Goal: Information Seeking & Learning: Learn about a topic

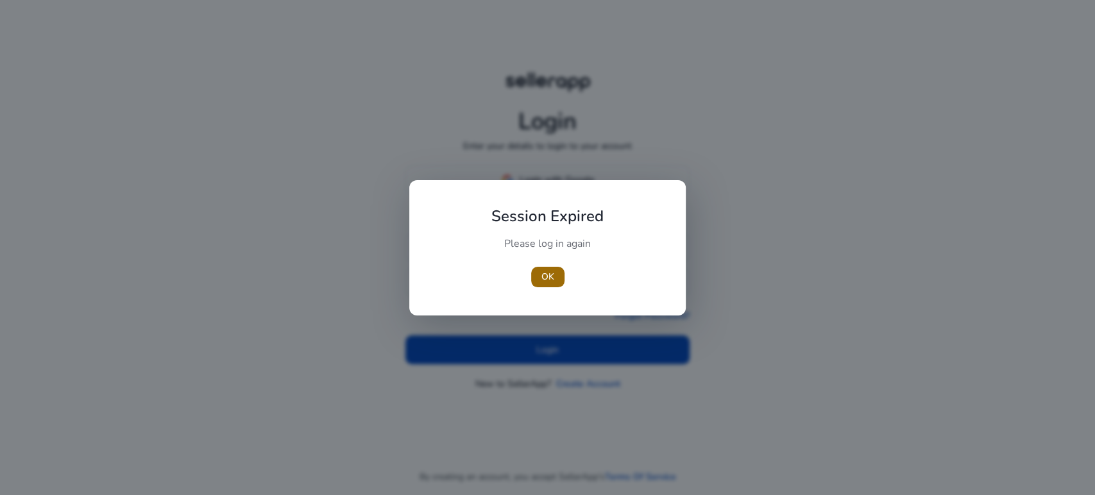
type input "**********"
click at [554, 278] on span "button" at bounding box center [547, 277] width 33 height 31
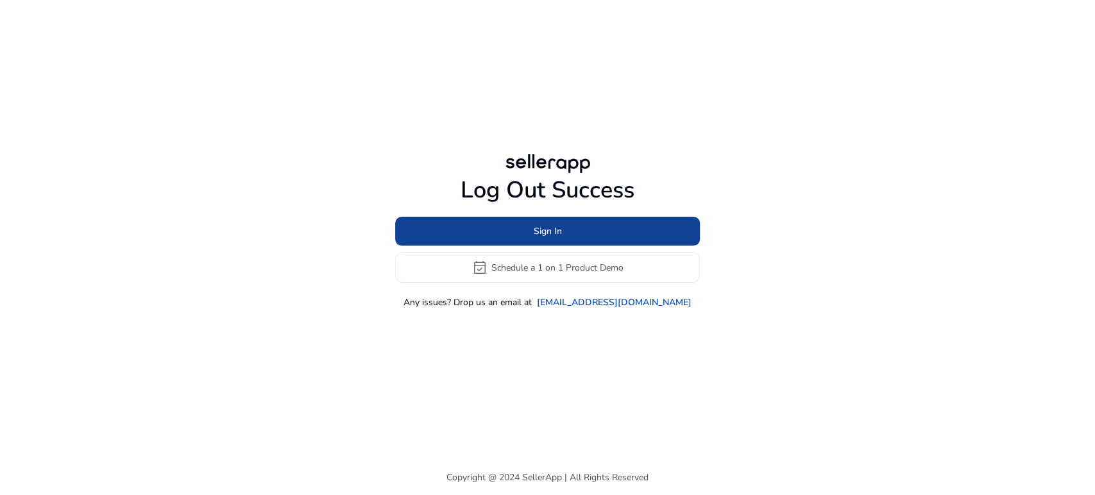
click at [519, 240] on span at bounding box center [547, 231] width 305 height 31
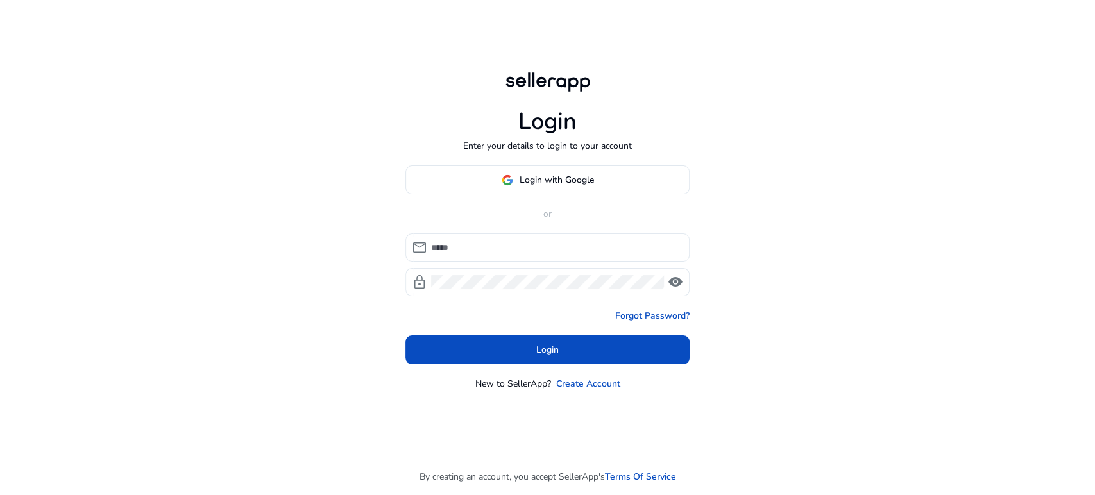
type input "**********"
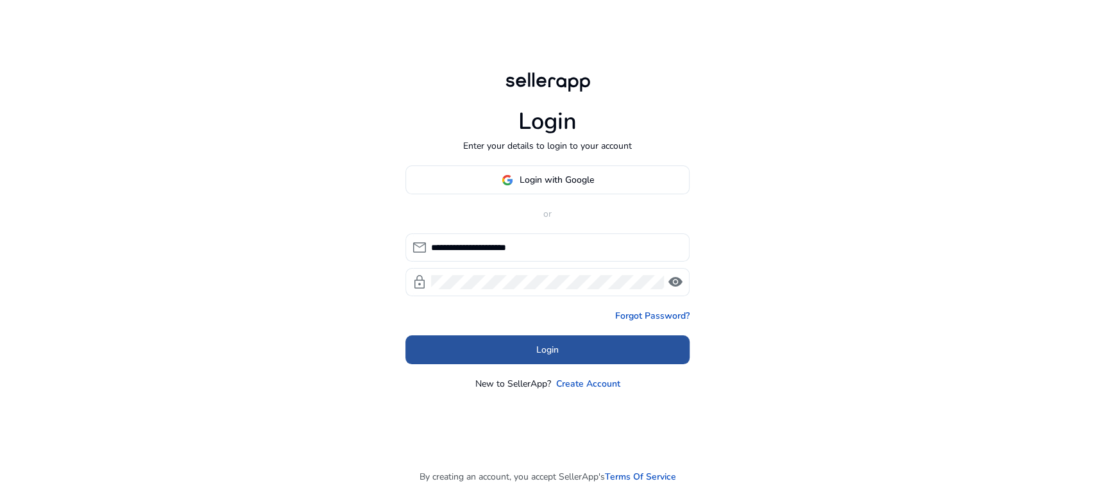
click at [511, 348] on span at bounding box center [547, 350] width 284 height 31
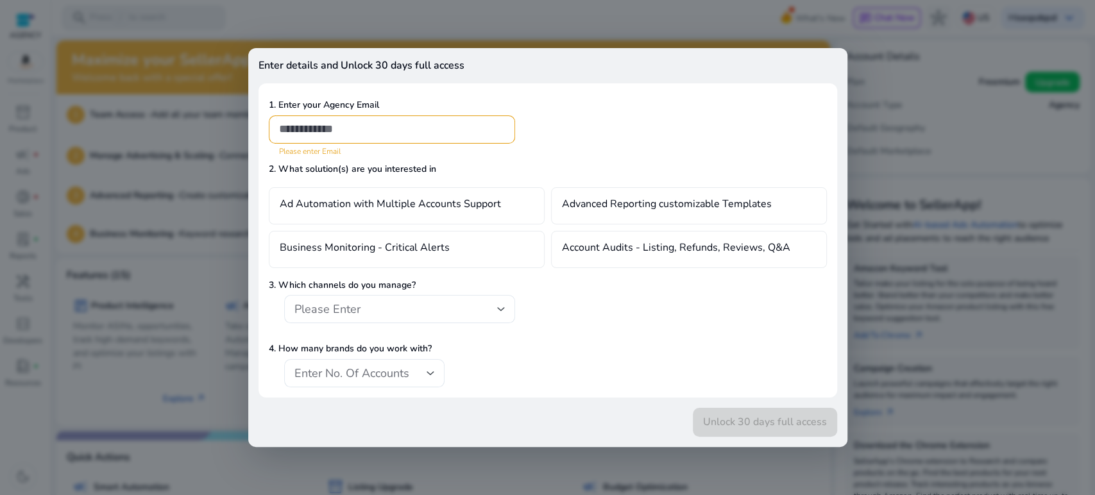
click at [942, 78] on div at bounding box center [547, 247] width 1095 height 495
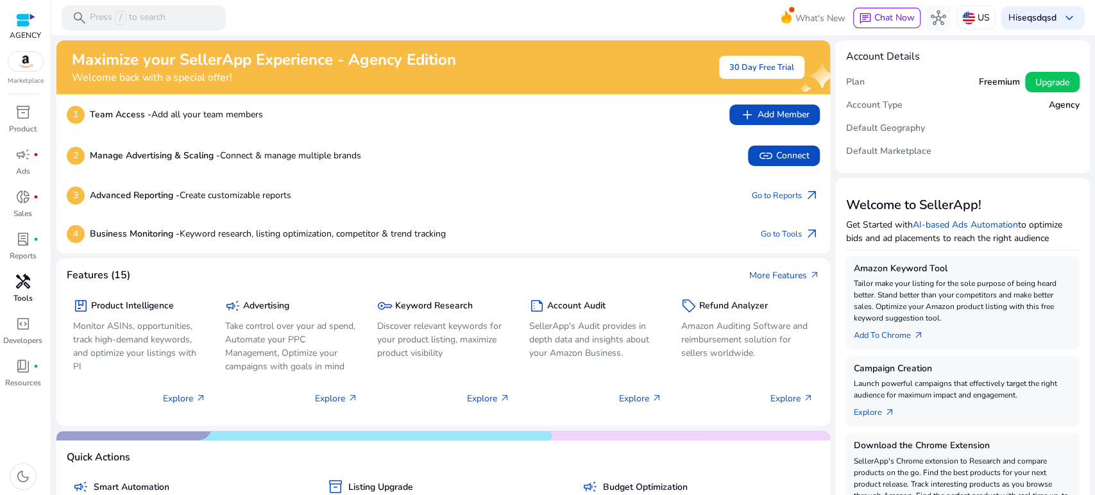
drag, startPoint x: 24, startPoint y: 291, endPoint x: 31, endPoint y: 289, distance: 7.9
click at [24, 289] on span "handyman" at bounding box center [22, 281] width 15 height 15
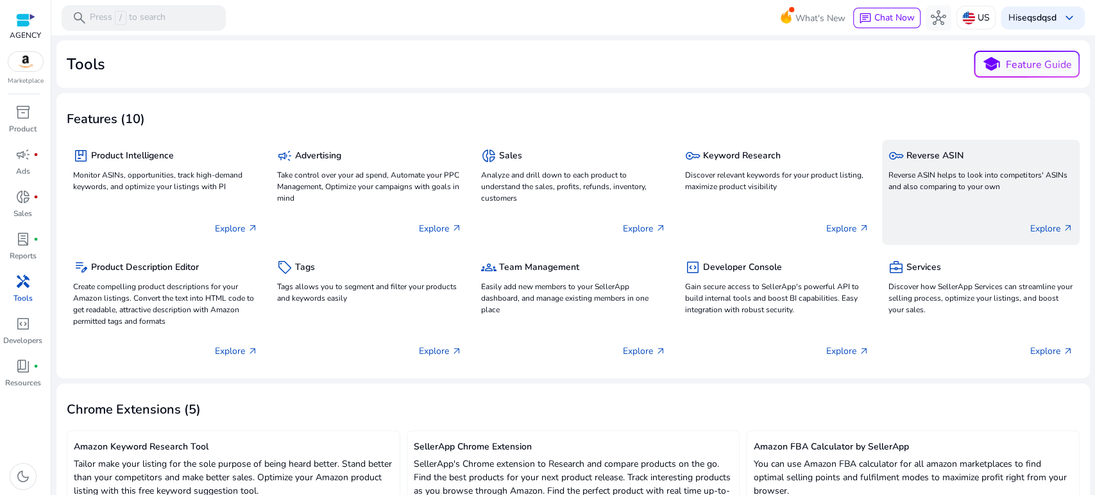
click at [1011, 175] on p "Reverse ASIN helps to look into competitors' ASINs and also comparing to your o…" at bounding box center [981, 180] width 185 height 23
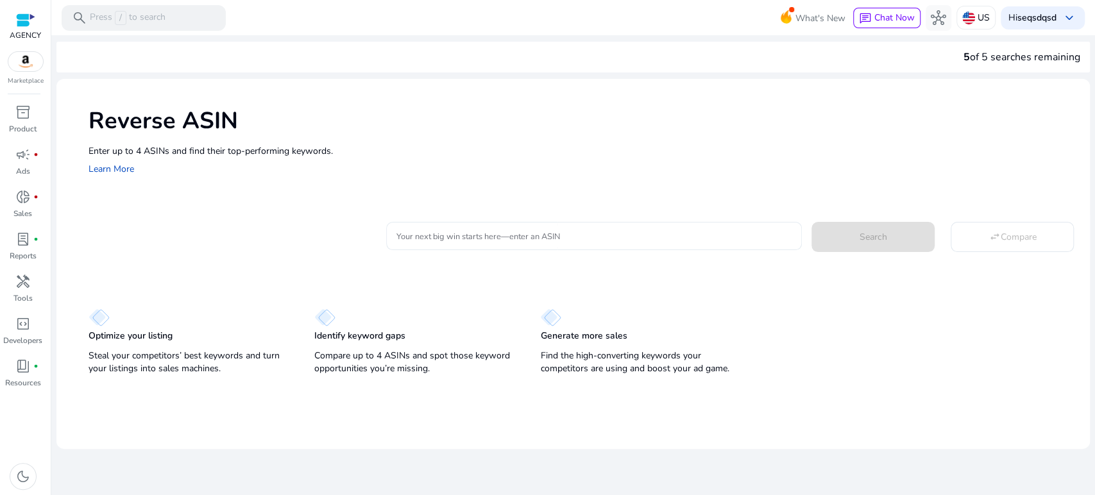
click at [472, 229] on input "Your next big win starts here—enter an ASIN" at bounding box center [595, 236] width 396 height 14
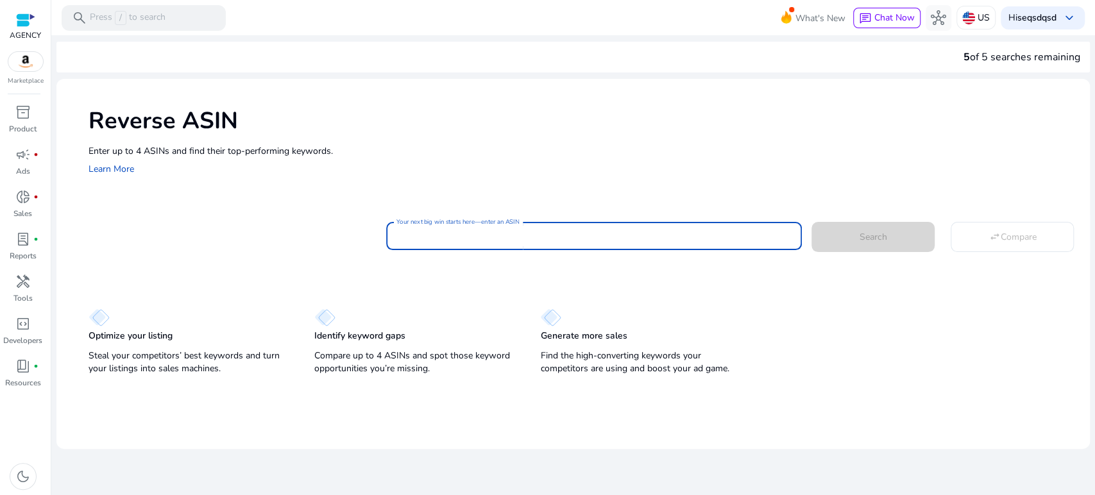
paste input "**********"
type input "**********"
click at [867, 237] on span "Search" at bounding box center [874, 236] width 28 height 13
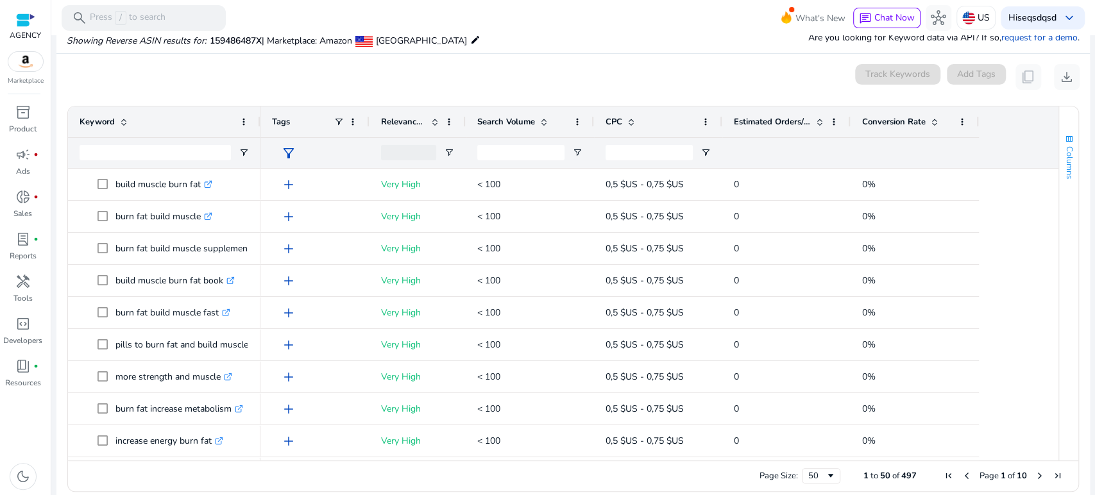
scroll to position [137, 0]
click at [1062, 76] on span "download" at bounding box center [1066, 76] width 15 height 15
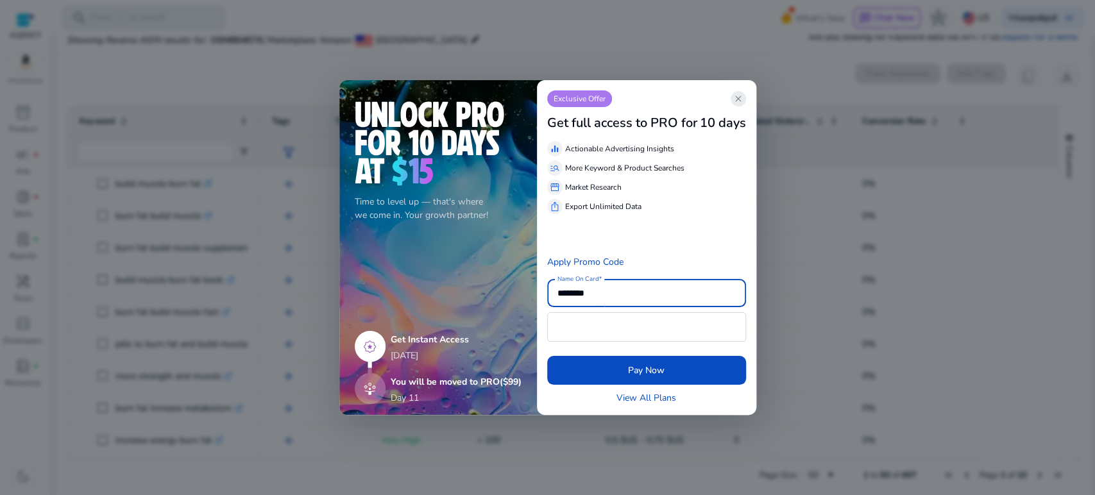
click at [737, 95] on span "close" at bounding box center [738, 99] width 10 height 10
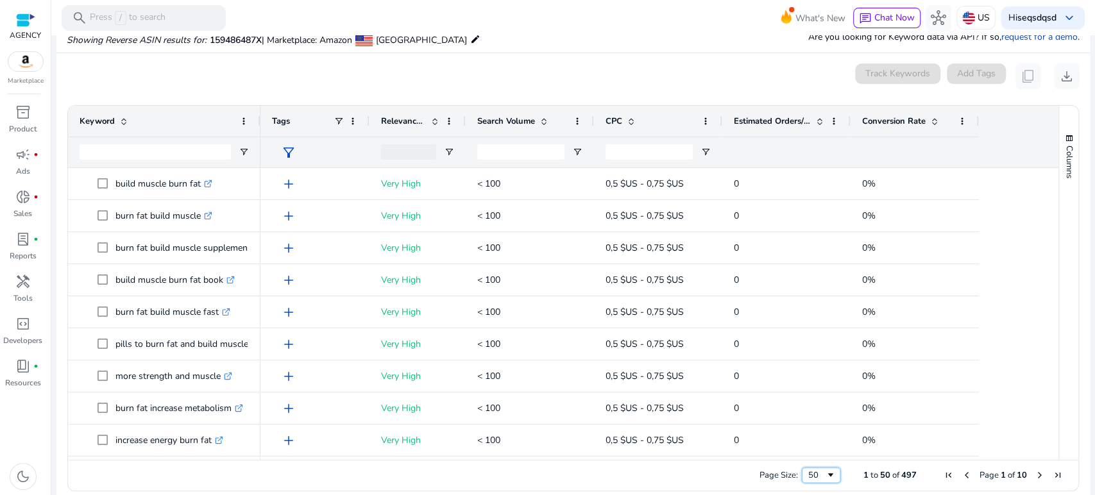
click at [811, 477] on div "50" at bounding box center [816, 476] width 17 height 12
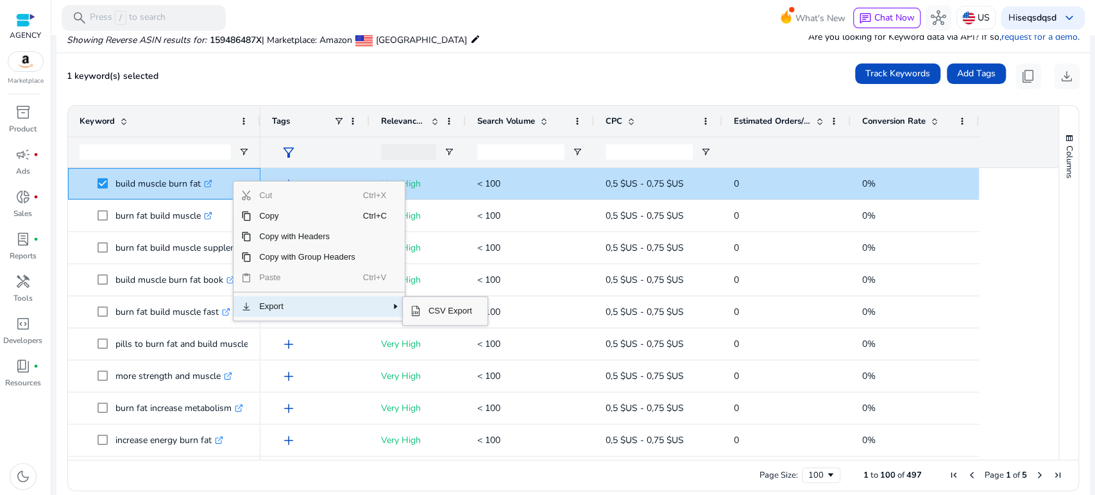
click at [309, 308] on span "Export" at bounding box center [308, 306] width 112 height 21
click at [455, 308] on span "CSV Export" at bounding box center [450, 311] width 59 height 21
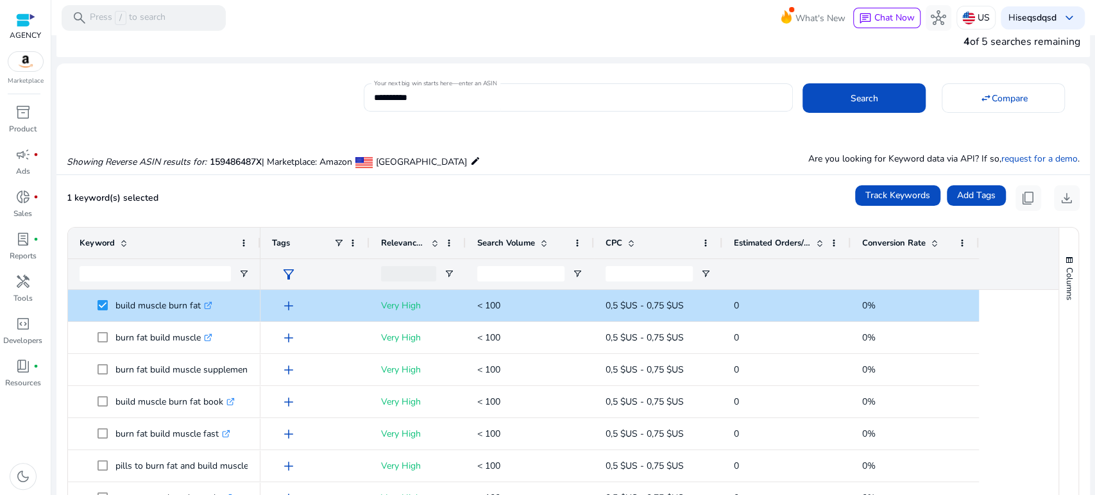
scroll to position [15, 0]
click at [171, 275] on input "Keyword Filter Input" at bounding box center [155, 273] width 151 height 15
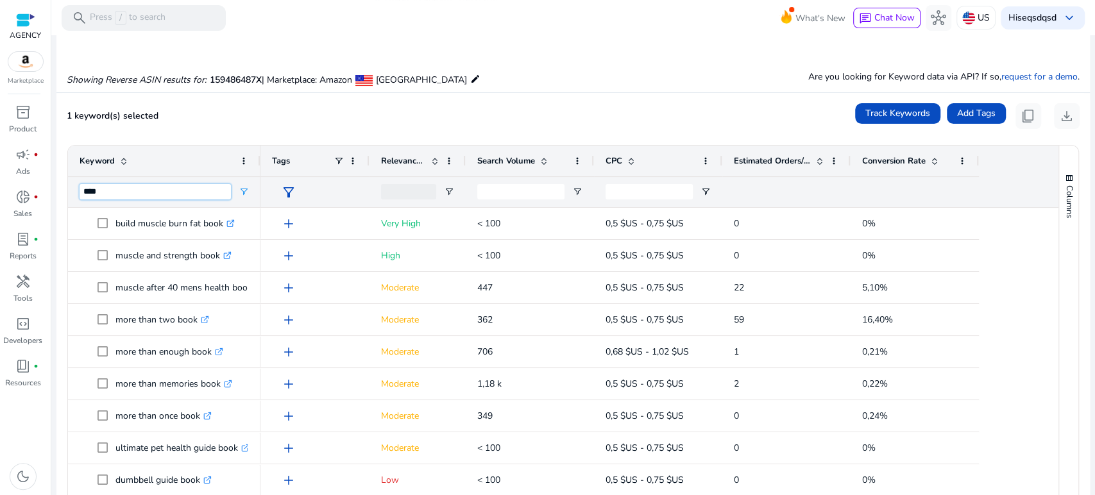
scroll to position [98, 0]
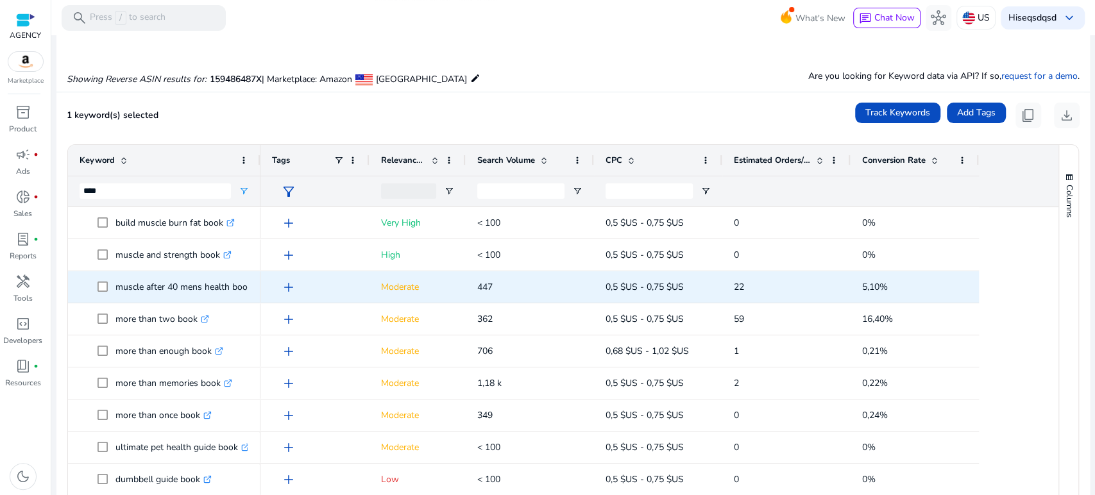
click at [239, 284] on p "muscle after 40 mens health book .st0{fill:#2c8af8}" at bounding box center [189, 287] width 148 height 26
click at [214, 283] on p "muscle after 40 mens health book .st0{fill:#2c8af8}" at bounding box center [189, 287] width 148 height 26
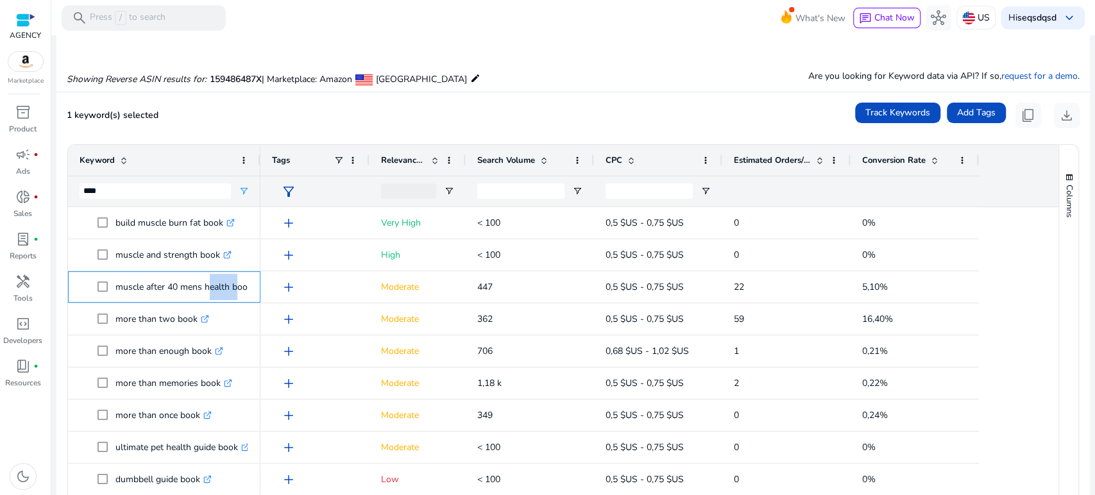
copy p "muscle after 40 mens health book"
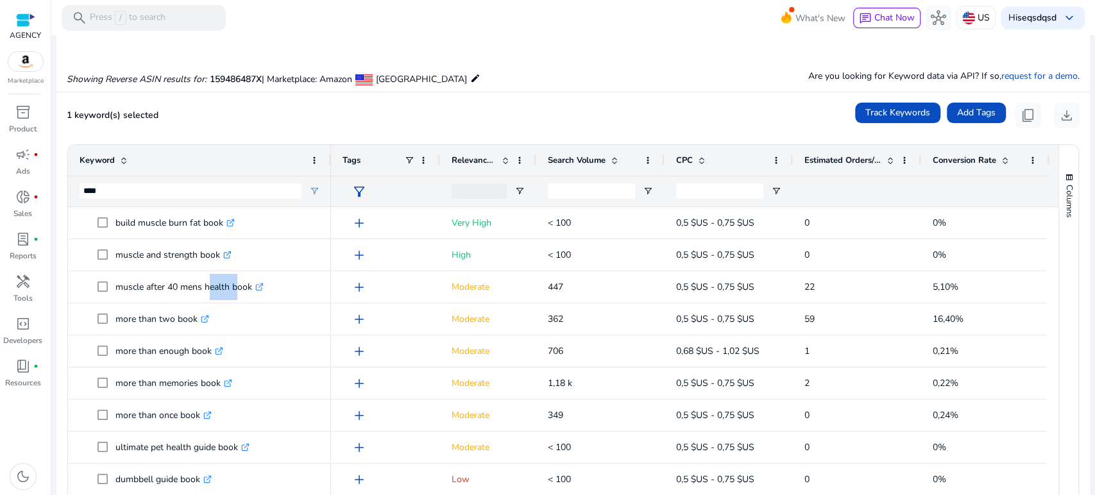
drag, startPoint x: 257, startPoint y: 159, endPoint x: 264, endPoint y: 209, distance: 50.5
click at [328, 171] on div at bounding box center [330, 160] width 5 height 31
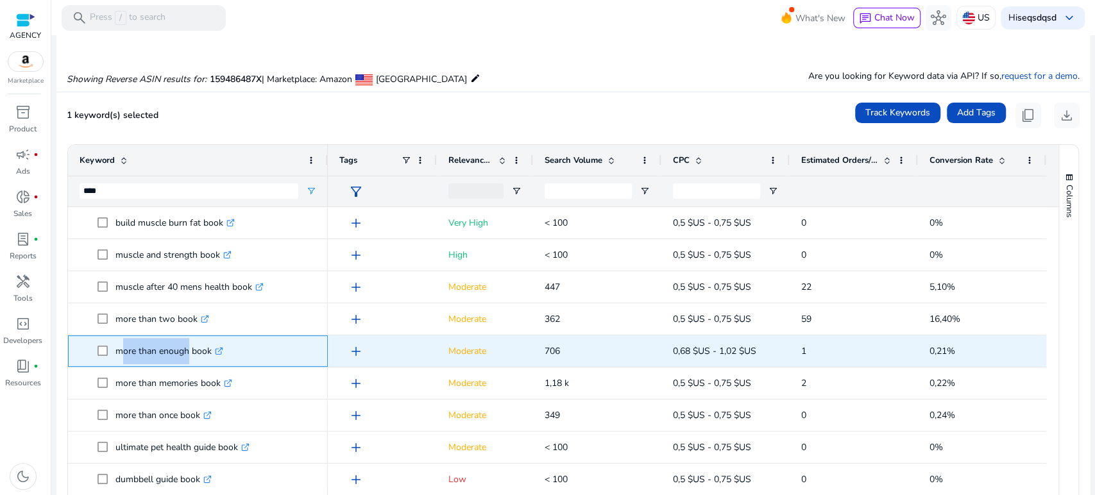
drag, startPoint x: 119, startPoint y: 354, endPoint x: 187, endPoint y: 354, distance: 68.0
click at [185, 354] on p "more than enough book .st0{fill:#2c8af8}" at bounding box center [169, 351] width 108 height 26
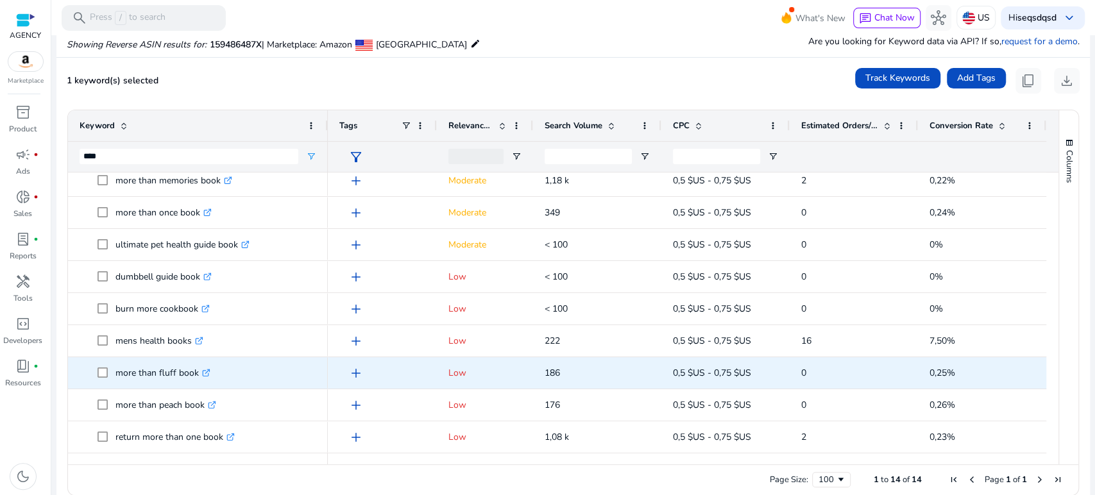
scroll to position [149, 0]
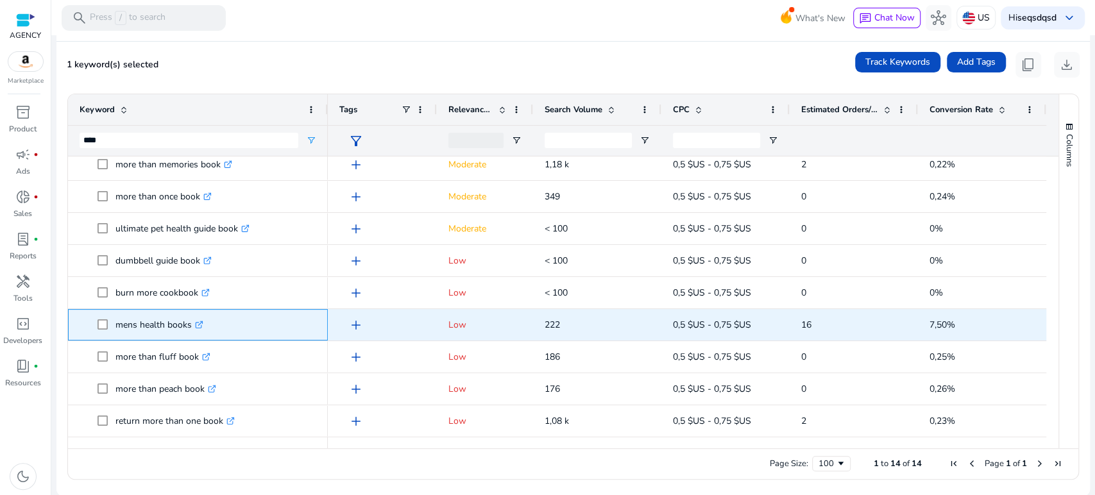
drag, startPoint x: 108, startPoint y: 330, endPoint x: 170, endPoint y: 380, distance: 79.5
click at [190, 329] on span "mens health books .st0{fill:#2c8af8}" at bounding box center [207, 325] width 219 height 26
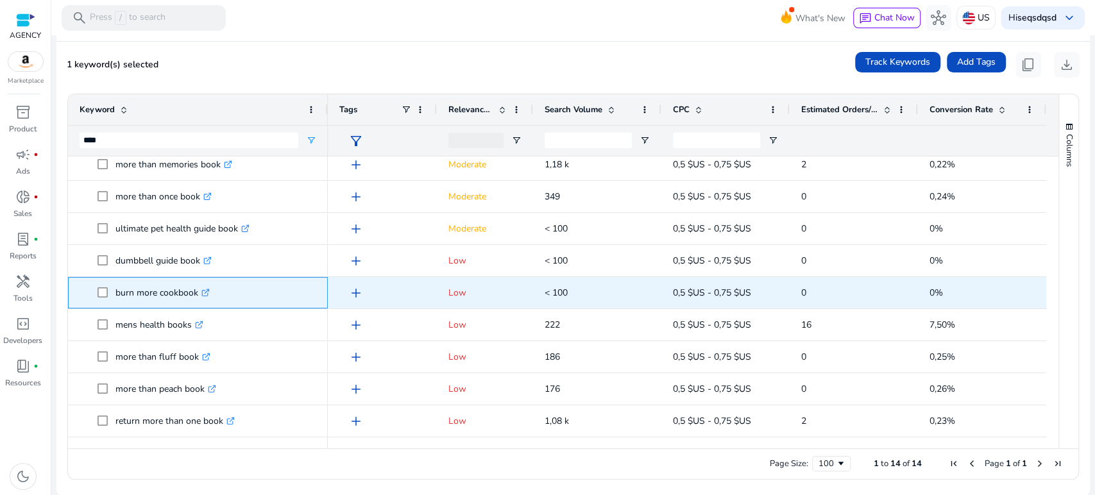
drag, startPoint x: 115, startPoint y: 292, endPoint x: 202, endPoint y: 292, distance: 87.3
click at [202, 292] on span "burn more cookbook .st0{fill:#2c8af8}" at bounding box center [207, 293] width 219 height 26
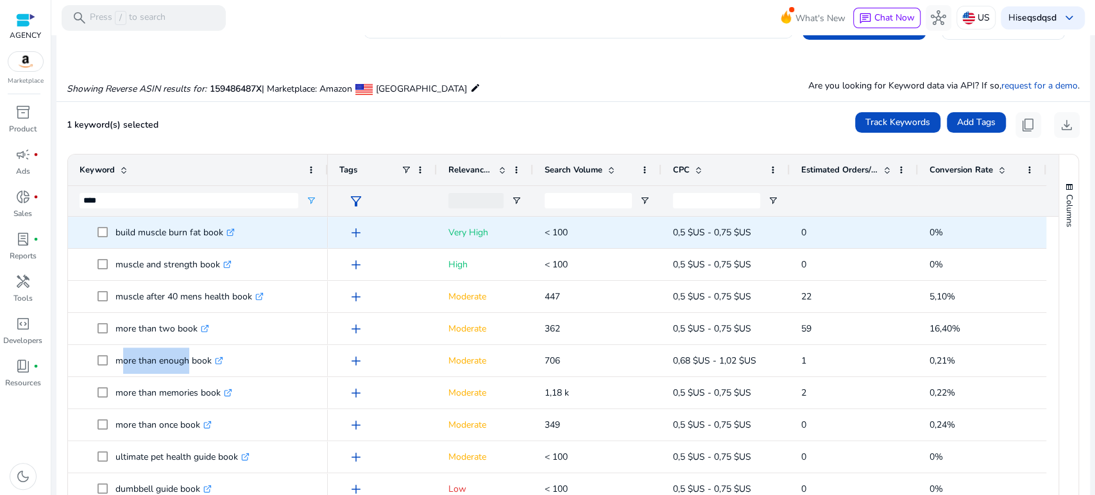
scroll to position [0, 0]
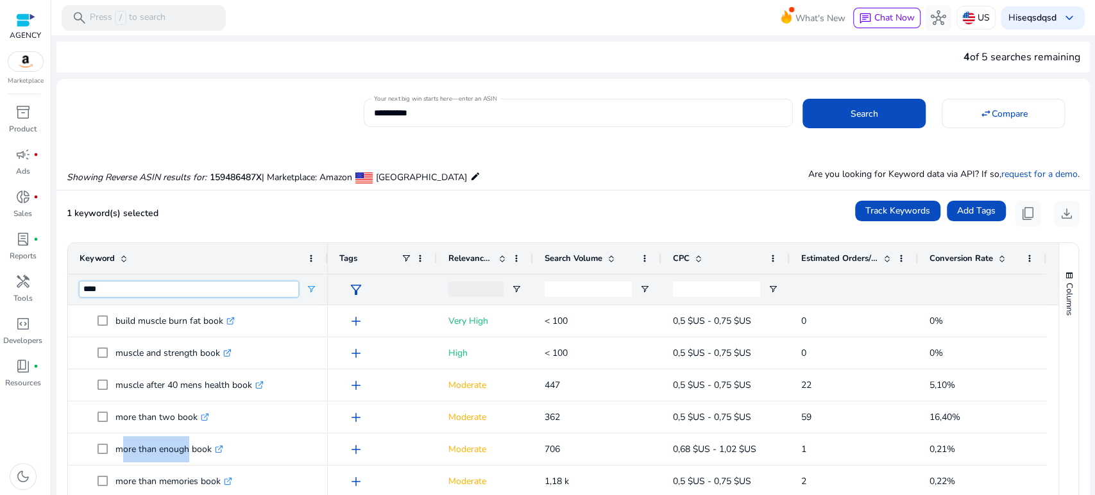
click at [94, 292] on input "****" at bounding box center [189, 289] width 219 height 15
type input "*****"
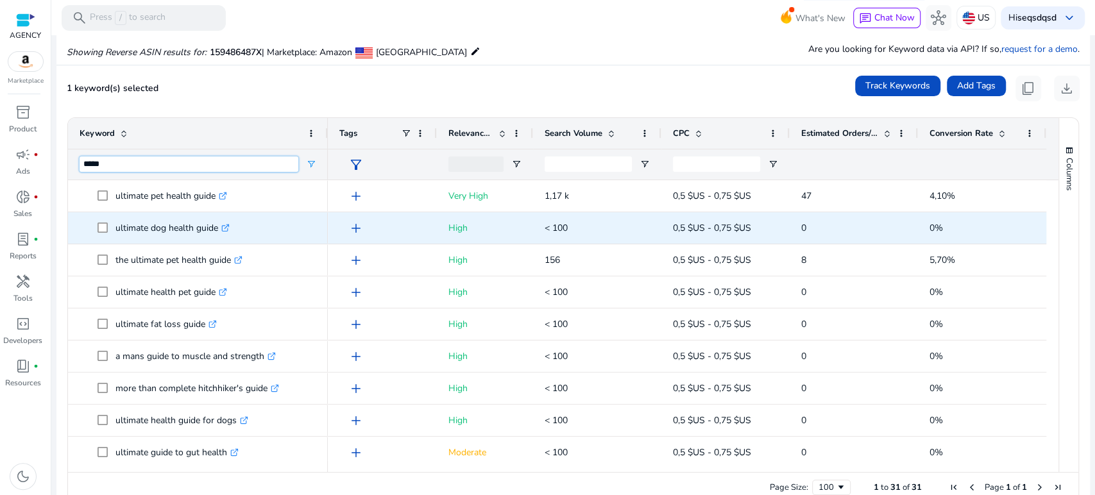
scroll to position [128, 0]
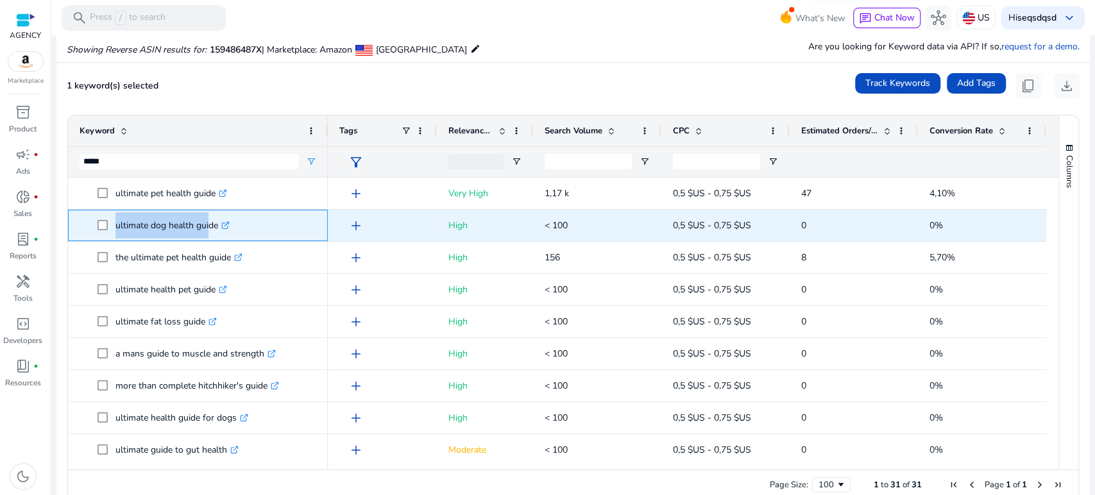
drag, startPoint x: 133, startPoint y: 224, endPoint x: 205, endPoint y: 225, distance: 71.9
click at [205, 225] on span "ultimate dog health guide .st0{fill:#2c8af8}" at bounding box center [207, 225] width 219 height 26
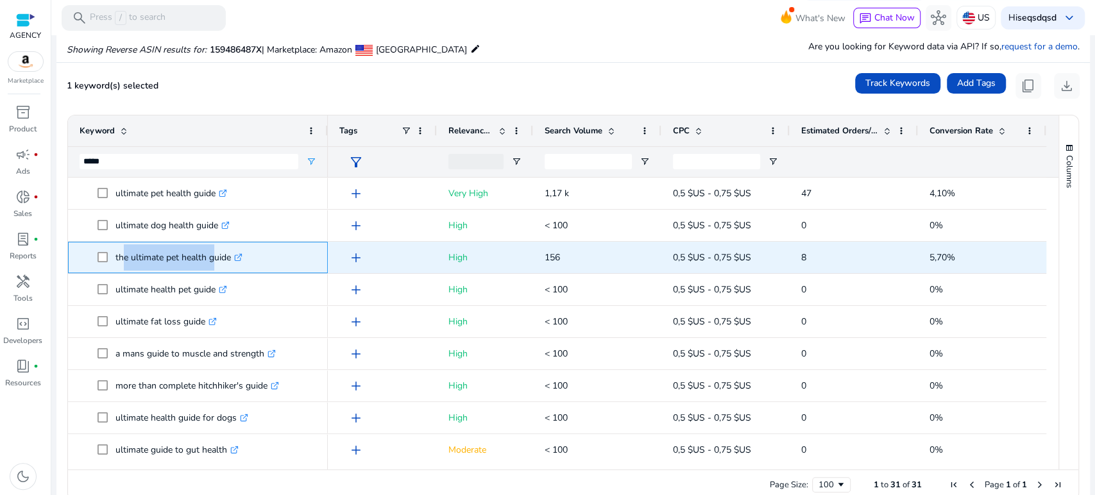
drag, startPoint x: 165, startPoint y: 260, endPoint x: 210, endPoint y: 260, distance: 45.6
click at [210, 260] on p "the ultimate pet health guide .st0{fill:#2c8af8}" at bounding box center [178, 257] width 127 height 26
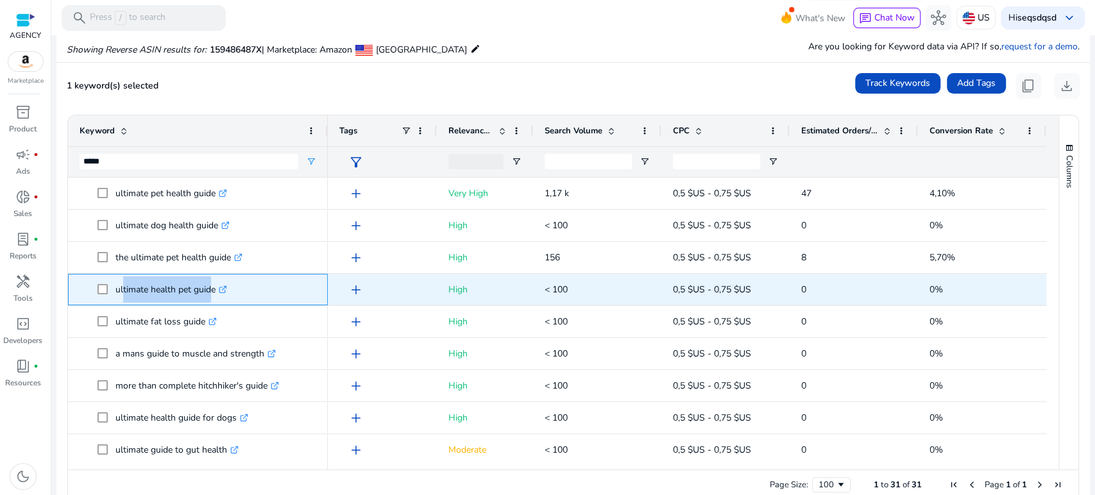
drag, startPoint x: 121, startPoint y: 291, endPoint x: 209, endPoint y: 291, distance: 87.9
click at [209, 291] on p "ultimate health pet guide .st0{fill:#2c8af8}" at bounding box center [171, 290] width 112 height 26
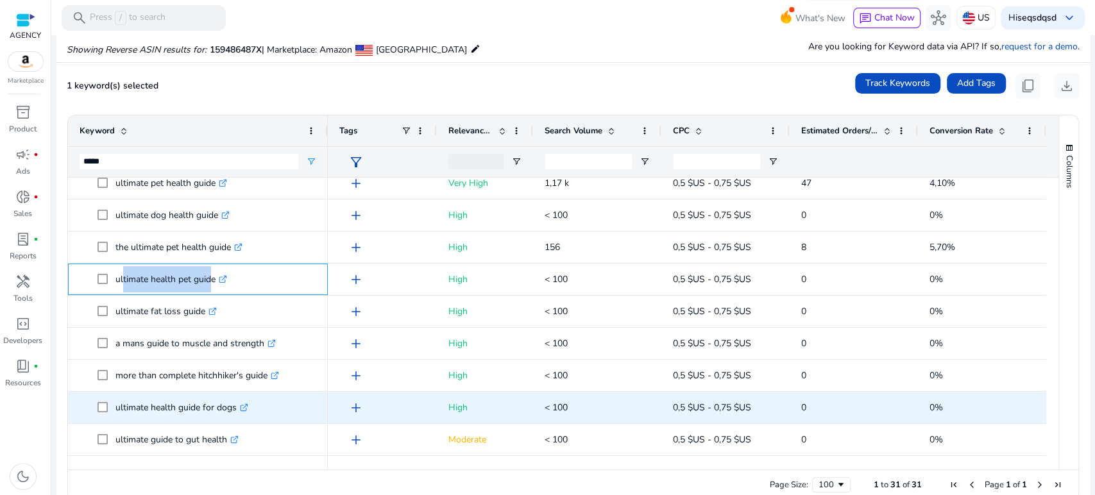
scroll to position [0, 0]
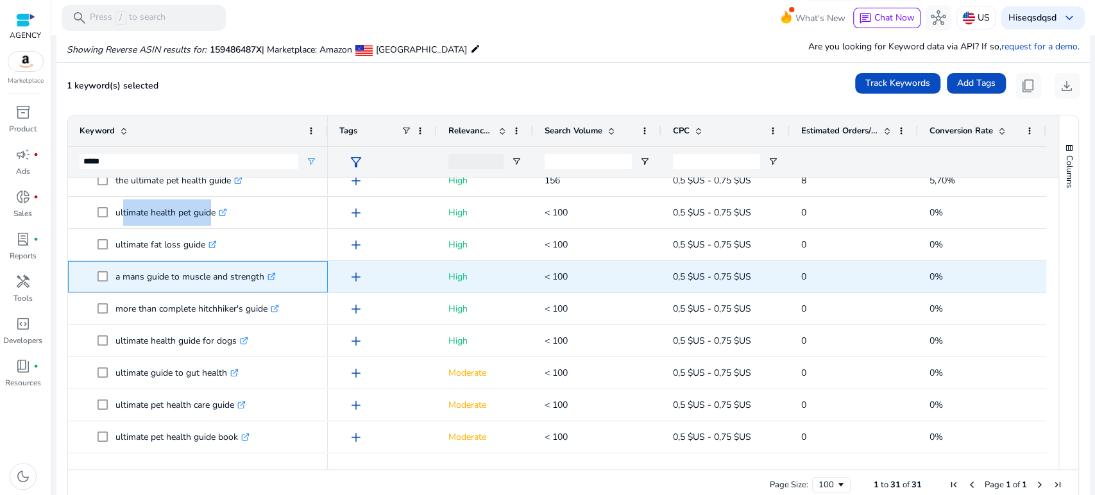
drag, startPoint x: 123, startPoint y: 275, endPoint x: 263, endPoint y: 275, distance: 139.9
click at [263, 275] on p "a mans guide to muscle and strength .st0{fill:#2c8af8}" at bounding box center [195, 277] width 160 height 26
copy p "mans guide to muscle and strength"
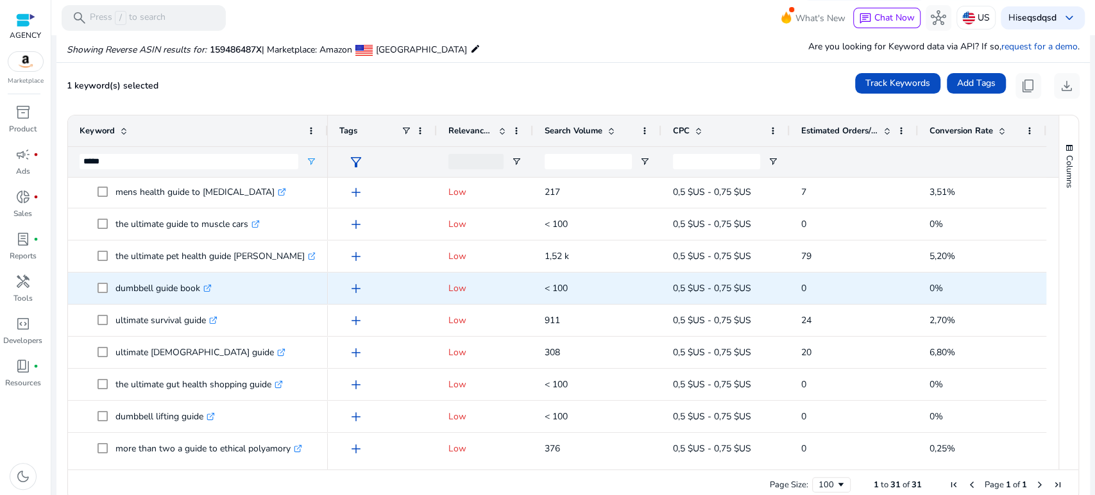
click at [144, 285] on p "dumbbell guide book .st0{fill:#2c8af8}" at bounding box center [163, 288] width 96 height 26
copy p "dumbbell guide book"
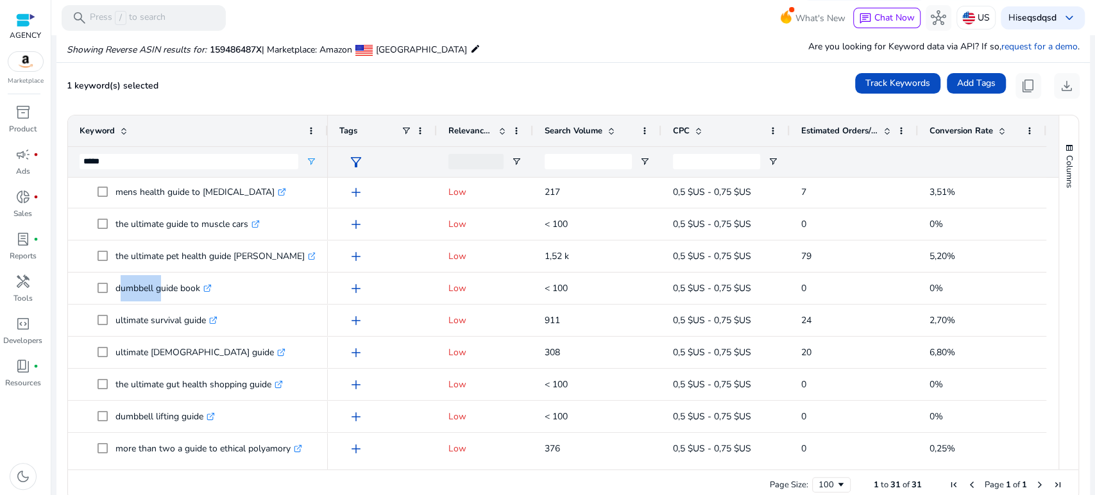
drag, startPoint x: 1049, startPoint y: 301, endPoint x: 1052, endPoint y: 318, distance: 17.6
click at [1052, 318] on div at bounding box center [1053, 318] width 12 height 280
